Goal: Communication & Community: Answer question/provide support

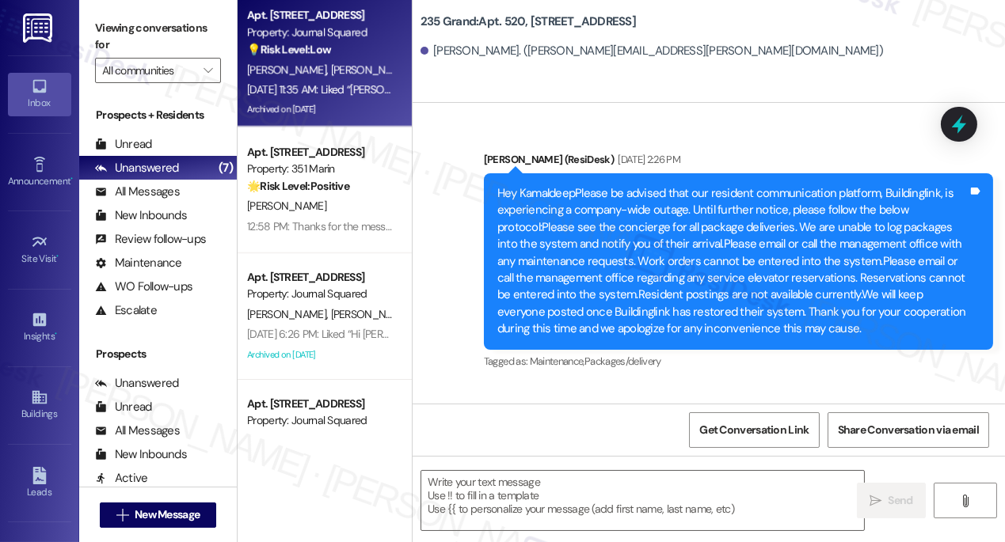
scroll to position [12039, 0]
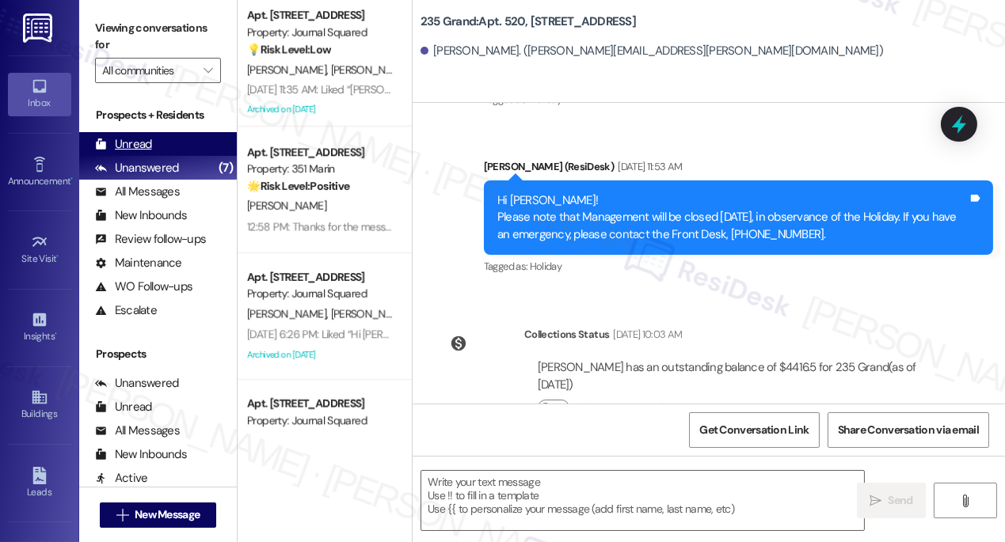
drag, startPoint x: 149, startPoint y: 139, endPoint x: 184, endPoint y: 149, distance: 36.1
click at [149, 139] on div "Unread" at bounding box center [123, 144] width 57 height 17
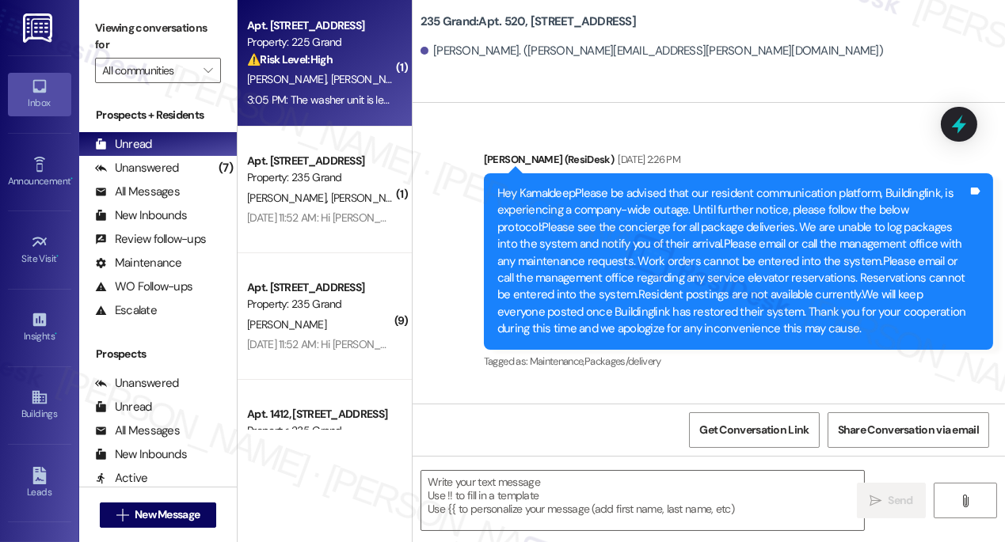
type textarea "Fetching suggested responses. Please feel free to read through the conversation…"
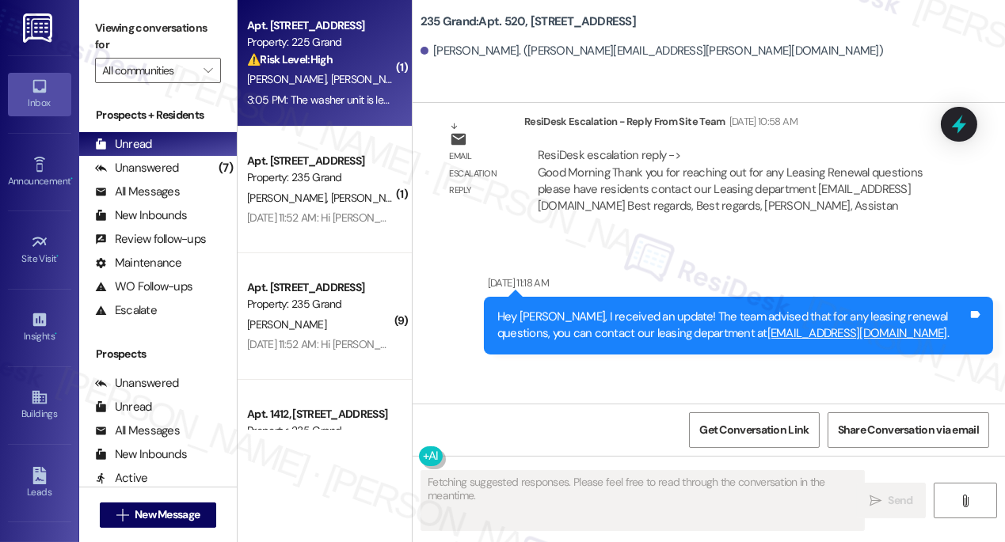
scroll to position [8022, 0]
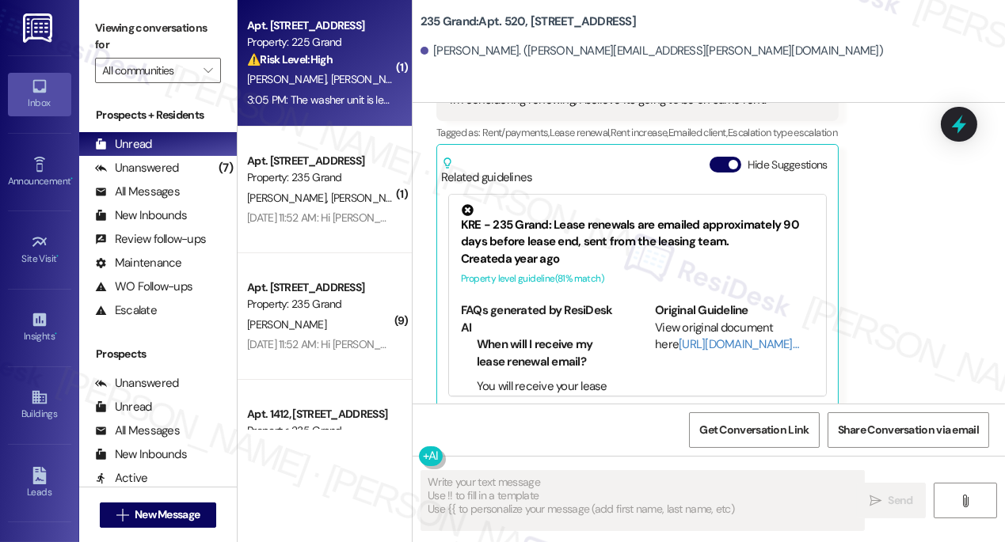
click at [326, 94] on div "3:05 PM: The washer unit is leaking water and it's going under the tiles. Also,…" at bounding box center [727, 100] width 960 height 14
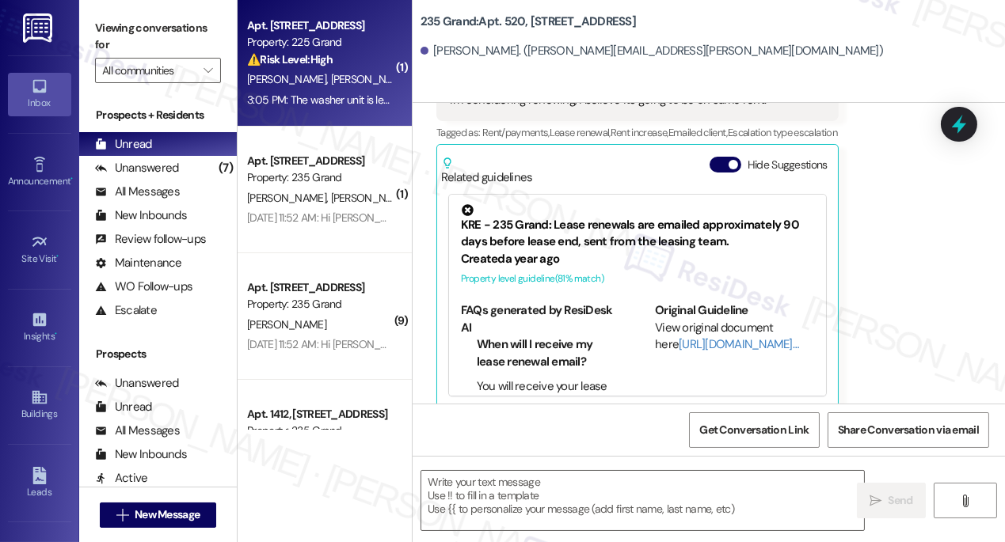
type textarea "Fetching suggested responses. Please feel free to read through the conversation…"
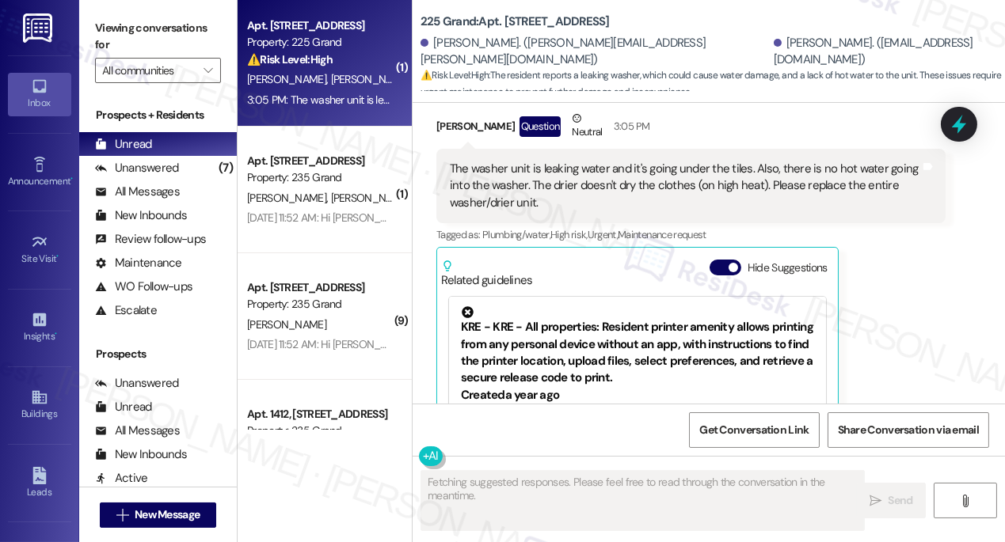
scroll to position [2808, 0]
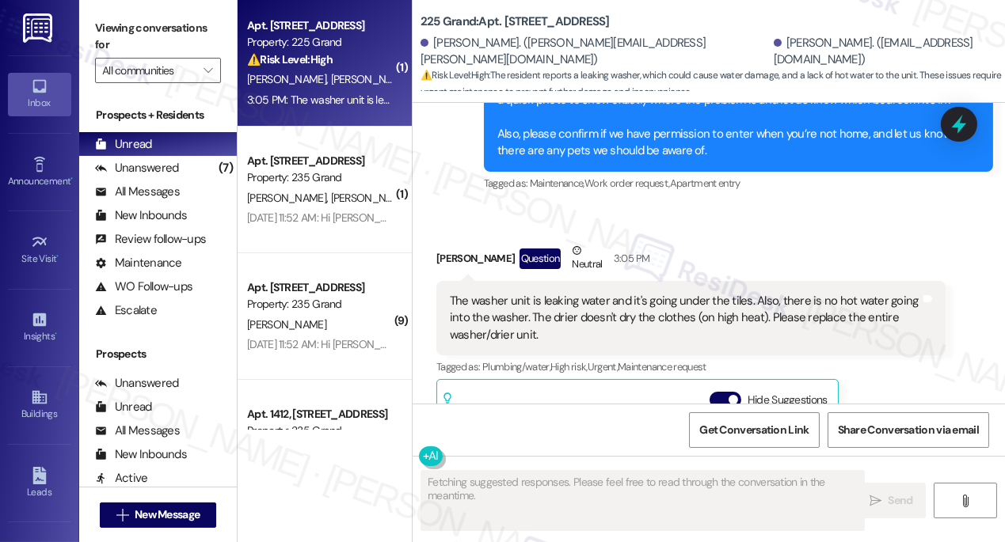
click at [599, 293] on div "The washer unit is leaking water and it's going under the tiles. Also, there is…" at bounding box center [685, 318] width 470 height 51
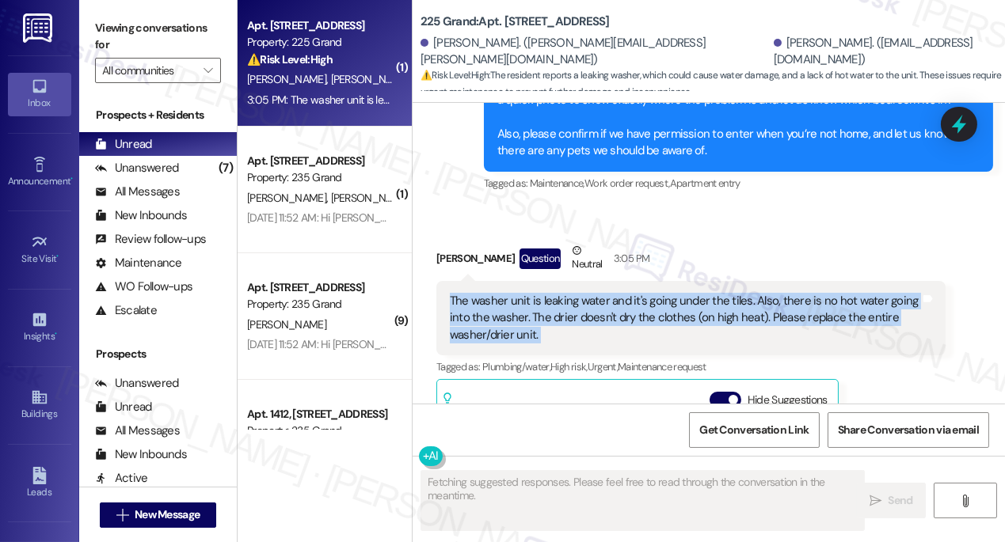
click at [599, 293] on div "The washer unit is leaking water and it's going under the tiles. Also, there is…" at bounding box center [685, 318] width 470 height 51
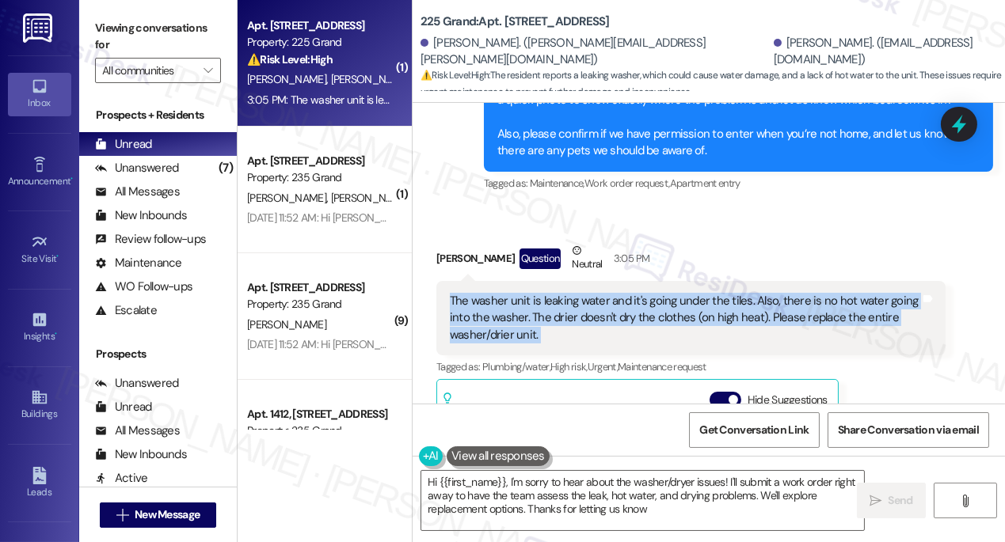
type textarea "Hi {{first_name}}, I'm sorry to hear about the washer/dryer issues! I'll submit…"
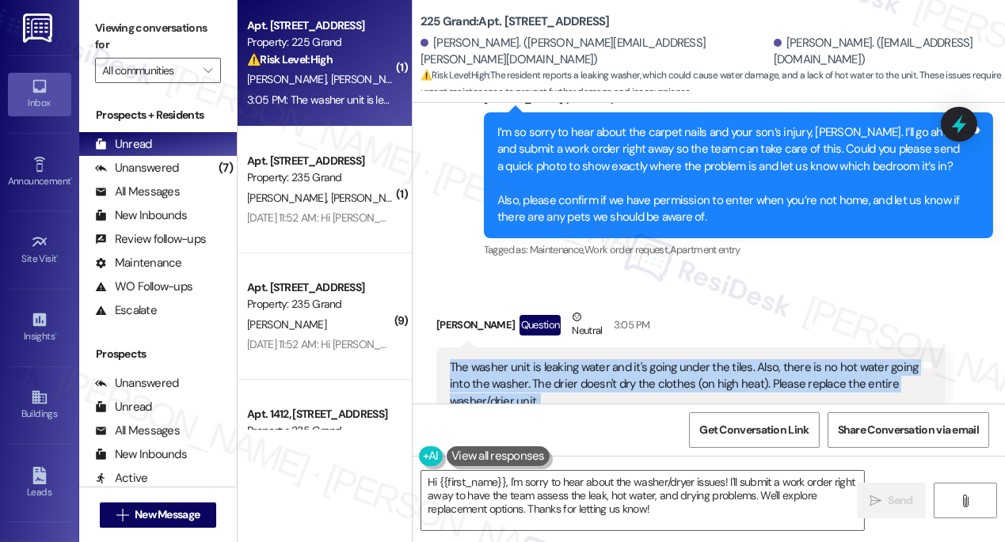
scroll to position [2664, 0]
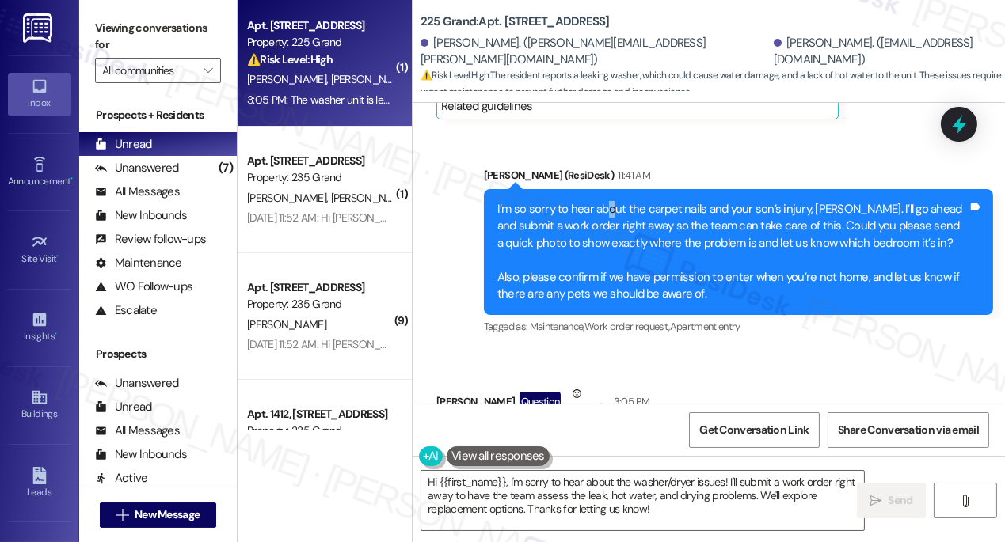
click at [610, 201] on div "I’m so sorry to hear about the carpet nails and your son’s injury, [PERSON_NAME…" at bounding box center [732, 252] width 470 height 102
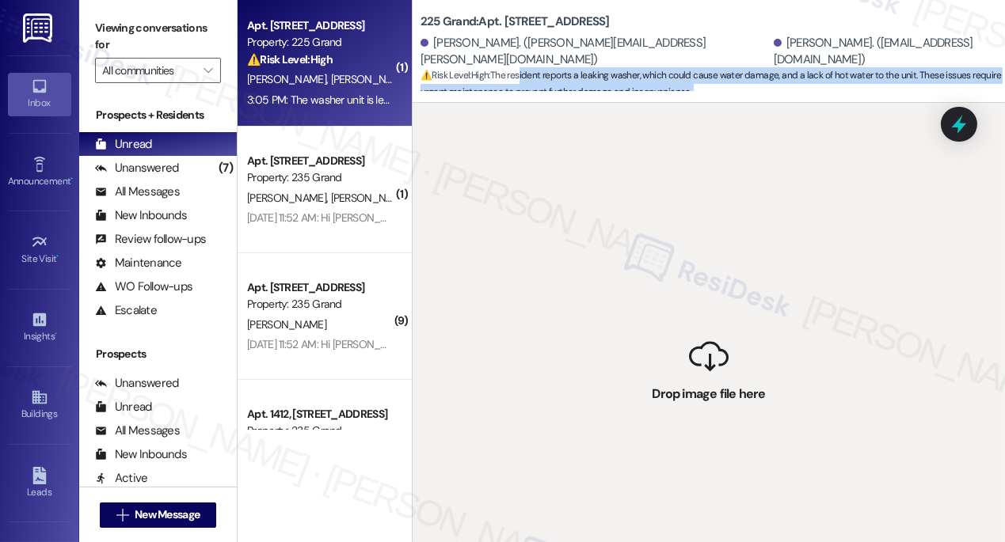
drag, startPoint x: 698, startPoint y: 355, endPoint x: 529, endPoint y: 79, distance: 323.1
click at [526, 79] on div "225 Grand: Apt. [STREET_ADDRESS][GEOGRAPHIC_DATA][PERSON_NAME]. ([PERSON_NAME][…" at bounding box center [708, 271] width 593 height 542
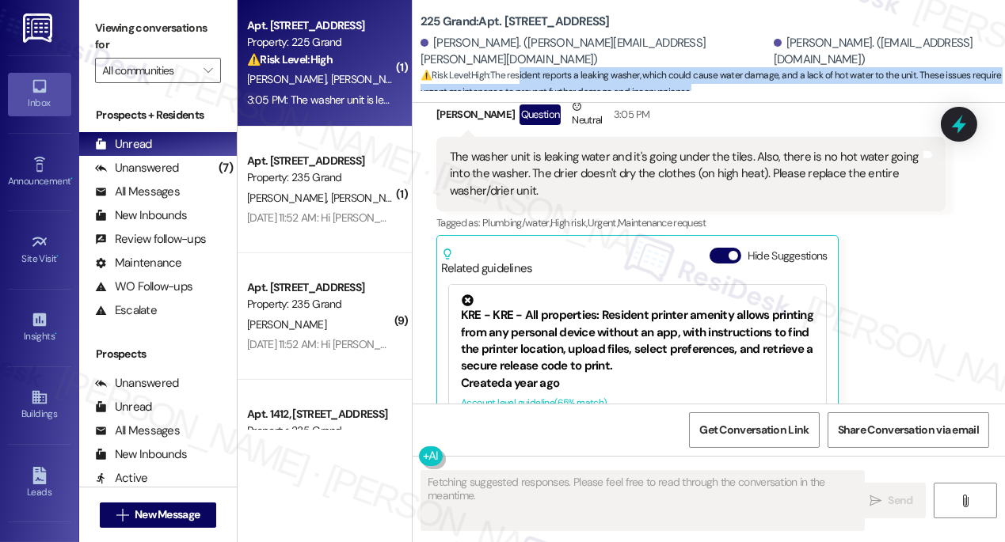
scroll to position [2880, 0]
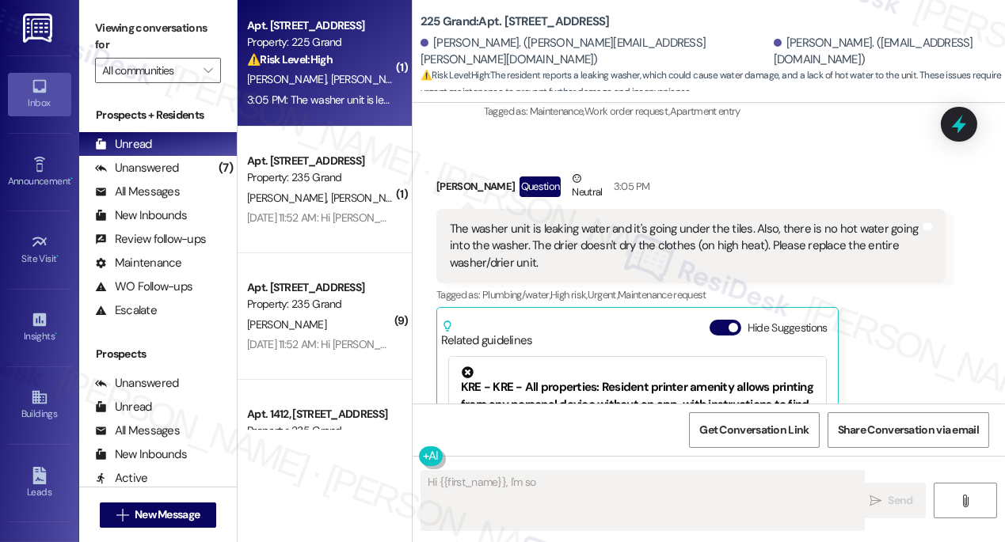
click at [785, 221] on div "The washer unit is leaking water and it's going under the tiles. Also, there is…" at bounding box center [685, 246] width 470 height 51
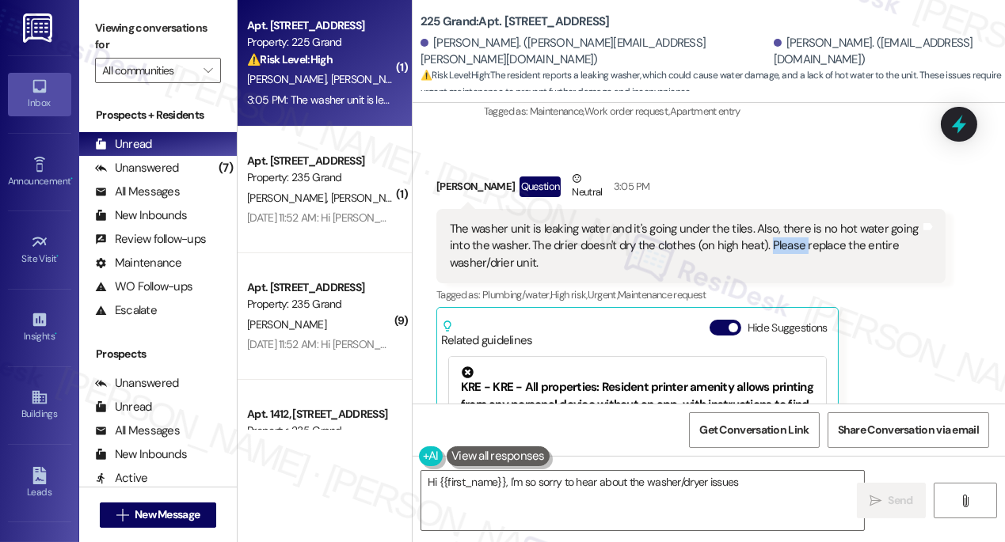
click at [785, 221] on div "The washer unit is leaking water and it's going under the tiles. Also, there is…" at bounding box center [685, 246] width 470 height 51
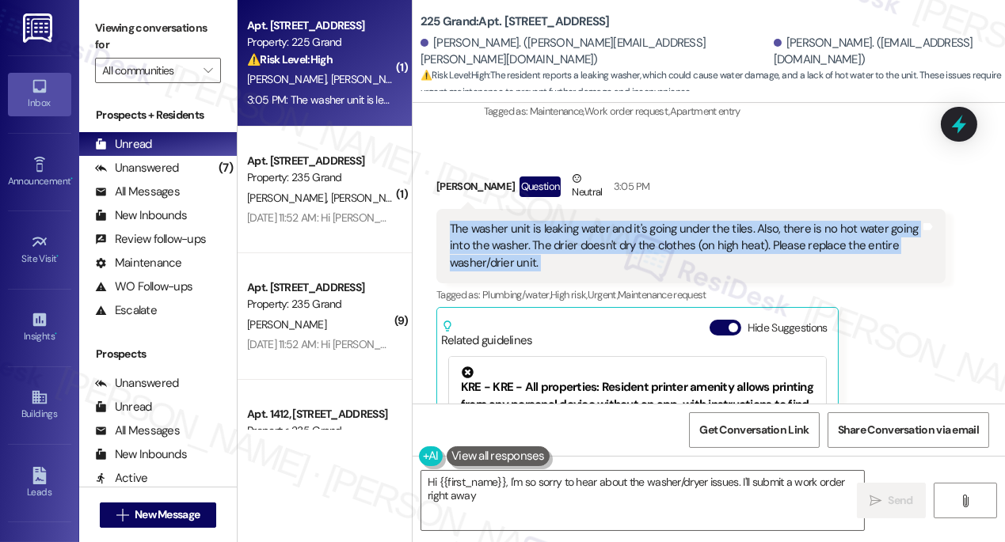
click at [785, 221] on div "The washer unit is leaking water and it's going under the tiles. Also, there is…" at bounding box center [685, 246] width 470 height 51
type textarea "Hi {{first_name}}, I'm so sorry to hear about the washer/dryer issues. I'll sub…"
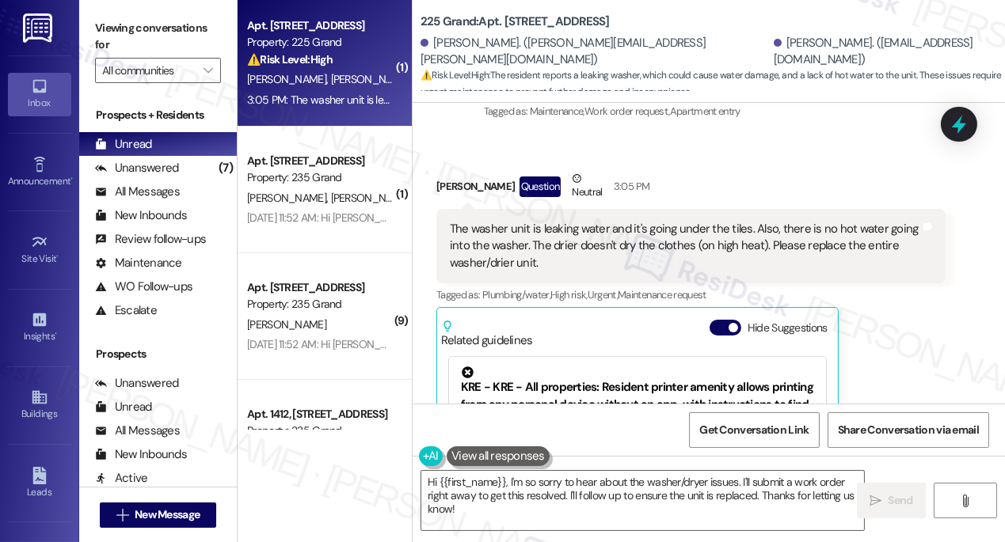
drag, startPoint x: 93, startPoint y: 21, endPoint x: 112, endPoint y: 17, distance: 19.6
click at [93, 21] on div "Viewing conversations for All communities " at bounding box center [158, 49] width 158 height 99
drag, startPoint x: 109, startPoint y: 32, endPoint x: 160, endPoint y: 32, distance: 50.7
click at [109, 32] on label "Viewing conversations for" at bounding box center [158, 37] width 126 height 42
